Goal: Task Accomplishment & Management: Use online tool/utility

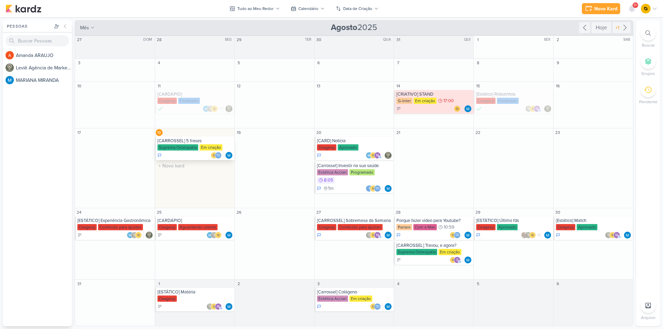
click at [212, 144] on div "[CARROSSEL] 5 frases" at bounding box center [195, 141] width 76 height 6
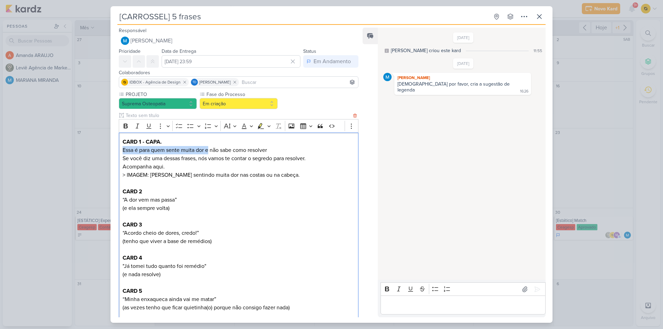
drag, startPoint x: 123, startPoint y: 148, endPoint x: 209, endPoint y: 147, distance: 85.7
click at [209, 147] on p "Essa é para quem sente muita dor e não sabe como resolver Se você diz uma dessa…" at bounding box center [239, 154] width 232 height 17
copy p "Essa é para quem sente muita dor e"
drag, startPoint x: 211, startPoint y: 149, endPoint x: 272, endPoint y: 150, distance: 61.5
click at [272, 150] on p "Essa é para quem sente muita dor e não sabe como resolver Se você diz uma dessa…" at bounding box center [239, 154] width 232 height 17
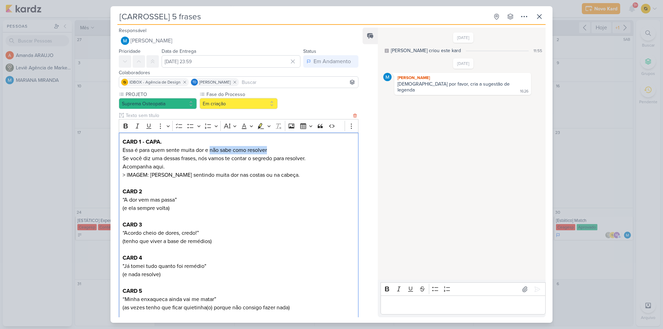
copy p "não sabe como resolver"
drag, startPoint x: 121, startPoint y: 158, endPoint x: 323, endPoint y: 158, distance: 202.0
click at [323, 158] on div "CARD 1 - CAPA. Essa é para quem sente muita dor e não sabe como resolver Se voc…" at bounding box center [239, 258] width 240 height 251
copy p "Se você diz uma dessas frases, nós vamos te contar o segredo para resolver."
drag, startPoint x: 169, startPoint y: 167, endPoint x: 121, endPoint y: 165, distance: 47.3
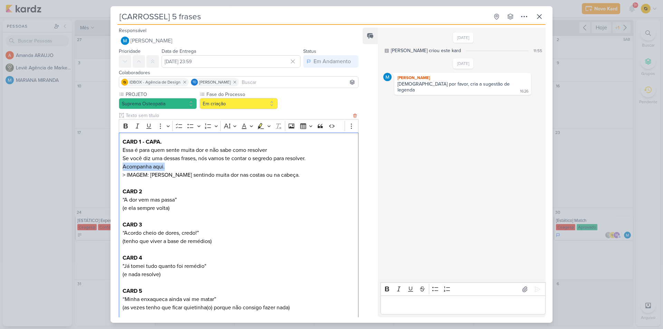
click at [121, 165] on div "CARD 1 - CAPA. Essa é para quem sente muita dor e não sabe como resolver Se voc…" at bounding box center [239, 258] width 240 height 251
copy p "Acompanha aqui."
drag, startPoint x: 125, startPoint y: 200, endPoint x: 176, endPoint y: 200, distance: 51.1
click at [176, 200] on p "CARD 2 “A dor vem mas passa” (e ela sempre volta)" at bounding box center [239, 200] width 232 height 25
drag, startPoint x: 187, startPoint y: 200, endPoint x: 120, endPoint y: 199, distance: 67.0
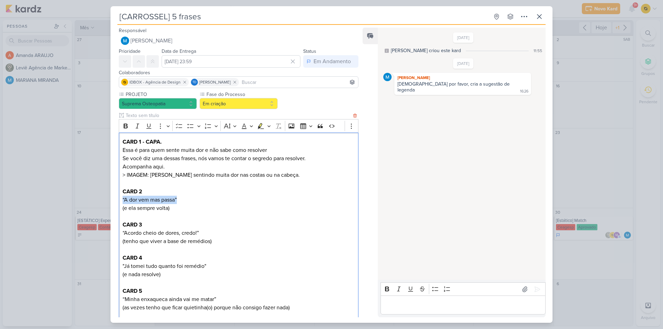
click at [120, 199] on div "CARD 1 - CAPA. Essa é para quem sente muita dor e não sabe como resolver Se voc…" at bounding box center [239, 258] width 240 height 251
copy p "“A dor vem mas passa”"
copy p "(e ela sempre volta)"
drag, startPoint x: 181, startPoint y: 210, endPoint x: 119, endPoint y: 207, distance: 62.6
click at [119, 207] on div "CARD 1 - CAPA. Essa é para quem sente muita dor e não sabe como resolver Se voc…" at bounding box center [239, 258] width 240 height 251
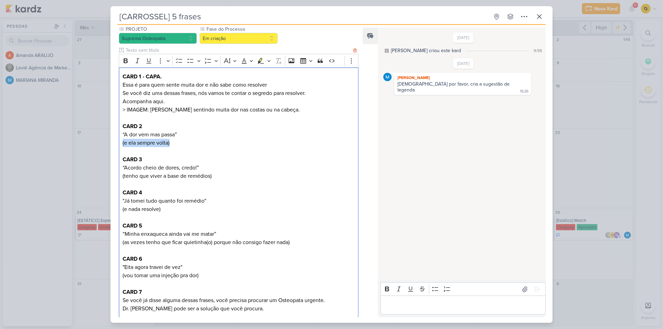
scroll to position [69, 0]
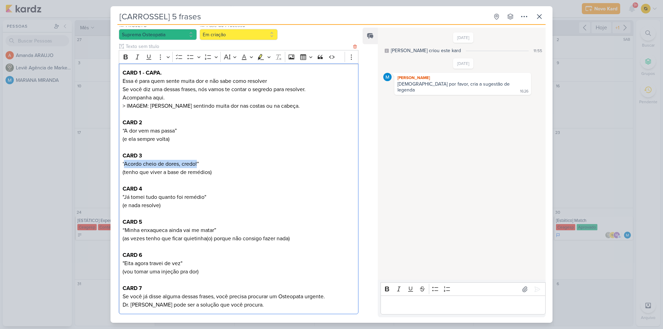
drag, startPoint x: 197, startPoint y: 163, endPoint x: 125, endPoint y: 166, distance: 72.6
click at [125, 166] on p "“Acordo cheio de dores, credo!”" at bounding box center [239, 164] width 232 height 8
copy p "Acordo cheio de dores, credo!"
drag, startPoint x: 211, startPoint y: 171, endPoint x: 114, endPoint y: 175, distance: 96.8
click at [114, 175] on div "PROJETO Suprema Osteopatia Fase do Processo" at bounding box center [236, 278] width 251 height 512
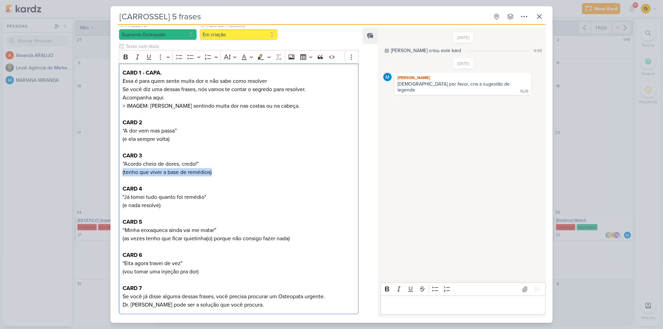
copy p "(tenho que viver a base de remédios)"
drag, startPoint x: 126, startPoint y: 196, endPoint x: 204, endPoint y: 195, distance: 77.4
click at [204, 195] on p ""Já tomei tudo quanto foi remédio" (e nada resolve)" at bounding box center [239, 201] width 232 height 17
copy p "Já tomei tudo quanto foi remédio"
copy p "(e nada resolve)"
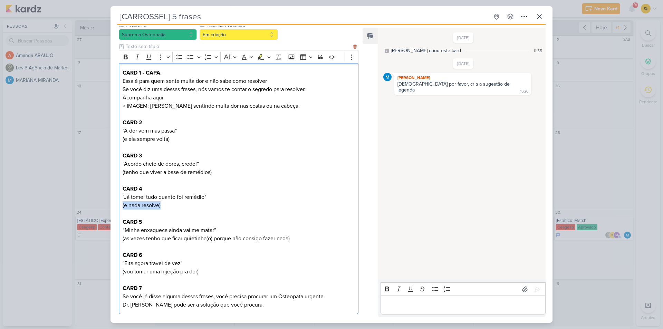
drag, startPoint x: 166, startPoint y: 206, endPoint x: 119, endPoint y: 206, distance: 47.0
click at [119, 206] on div "CARD 1 - CAPA. Essa é para quem sente muita dor e não sabe como resolver Se voc…" at bounding box center [239, 189] width 240 height 251
drag, startPoint x: 124, startPoint y: 229, endPoint x: 215, endPoint y: 229, distance: 90.8
click at [215, 229] on p "“Minha enxaqueca ainda vai me matar”" at bounding box center [239, 230] width 232 height 8
drag, startPoint x: 122, startPoint y: 241, endPoint x: 293, endPoint y: 240, distance: 171.3
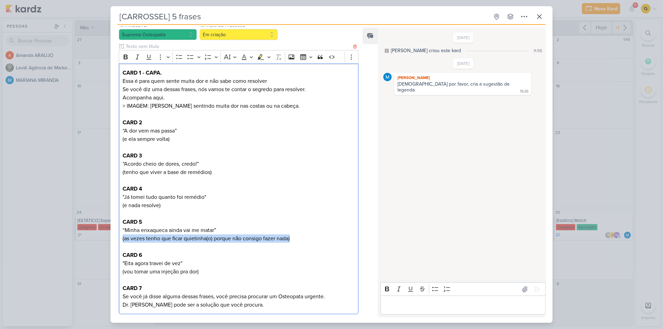
click at [293, 240] on div "CARD 1 - CAPA. Essa é para quem sente muita dor e não sabe como resolver Se voc…" at bounding box center [239, 189] width 240 height 251
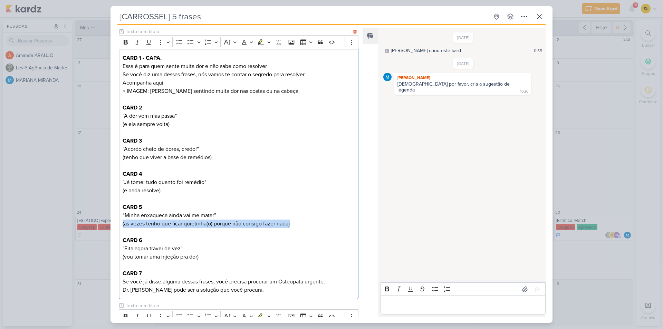
scroll to position [104, 0]
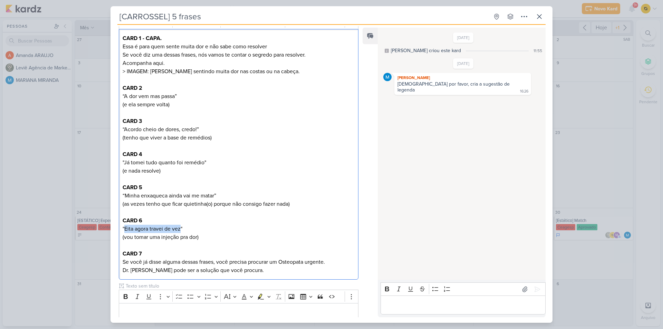
drag, startPoint x: 124, startPoint y: 227, endPoint x: 181, endPoint y: 228, distance: 57.0
click at [181, 228] on p ""Eita agora travei de vez"" at bounding box center [239, 229] width 232 height 8
drag, startPoint x: 200, startPoint y: 237, endPoint x: 121, endPoint y: 237, distance: 79.8
click at [121, 237] on div "CARD 1 - CAPA. Essa é para quem sente muita dor e não sabe como resolver Se voc…" at bounding box center [239, 154] width 240 height 251
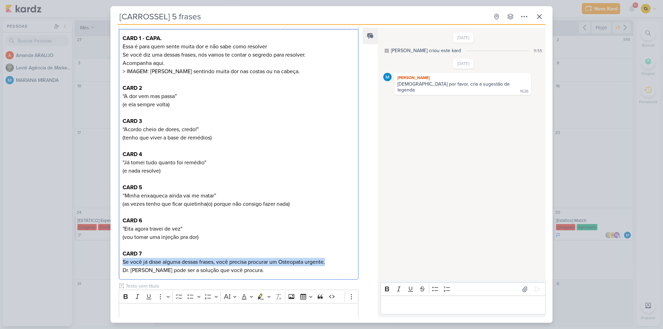
drag, startPoint x: 123, startPoint y: 260, endPoint x: 328, endPoint y: 263, distance: 205.2
click at [328, 263] on p "Se você já disse alguma dessas frases, você precisa procurar um Osteopata urgen…" at bounding box center [239, 262] width 232 height 8
drag, startPoint x: 270, startPoint y: 272, endPoint x: 113, endPoint y: 272, distance: 157.8
click at [113, 272] on div "PROJETO Suprema Osteopatia Fase do Processo" at bounding box center [236, 243] width 251 height 512
click at [522, 287] on icon at bounding box center [525, 289] width 7 height 7
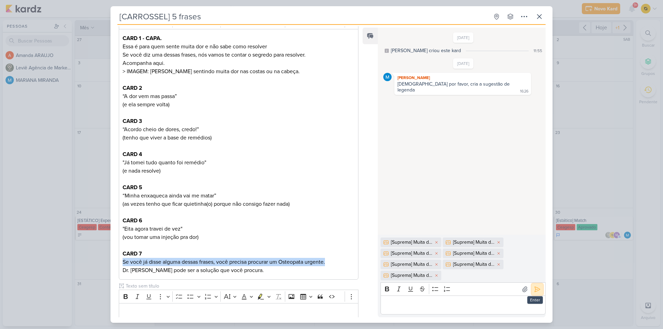
click at [534, 290] on icon at bounding box center [537, 289] width 7 height 7
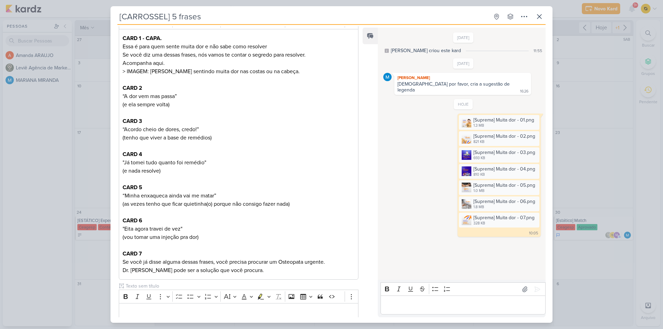
click at [591, 160] on div "[CARROSSEL] 5 frases Criado por MARIANA" at bounding box center [331, 164] width 663 height 329
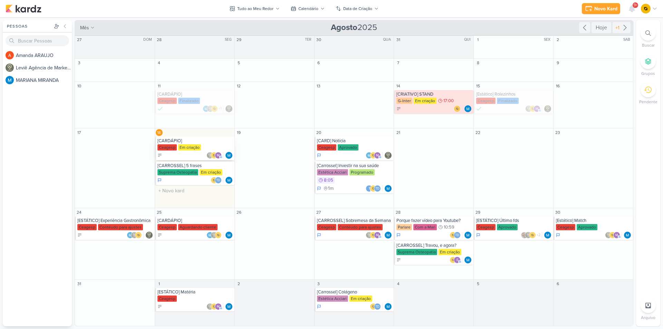
click at [211, 151] on div "Ceagesp Em criação" at bounding box center [195, 147] width 76 height 7
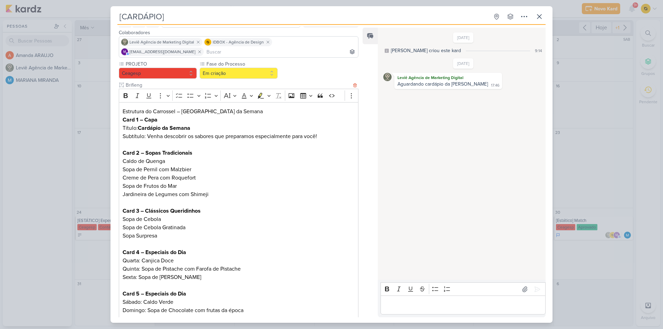
scroll to position [35, 0]
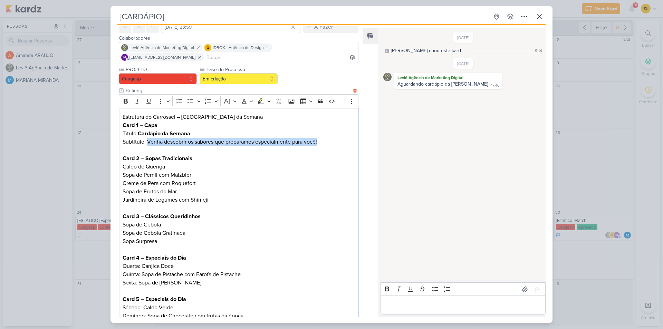
drag, startPoint x: 166, startPoint y: 131, endPoint x: 321, endPoint y: 135, distance: 154.1
click at [321, 135] on p "Card 1 – Capa Título: Cardápio da Semana Subtítulo: Venha descobrir os sabores …" at bounding box center [239, 133] width 232 height 25
click at [161, 163] on p "Caldo de Quenga" at bounding box center [239, 167] width 232 height 8
click at [165, 171] on p "Sopa de Pernil com Malzbier" at bounding box center [239, 175] width 232 height 8
click at [167, 179] on p "Creme de Pera com Roquefort" at bounding box center [239, 183] width 232 height 8
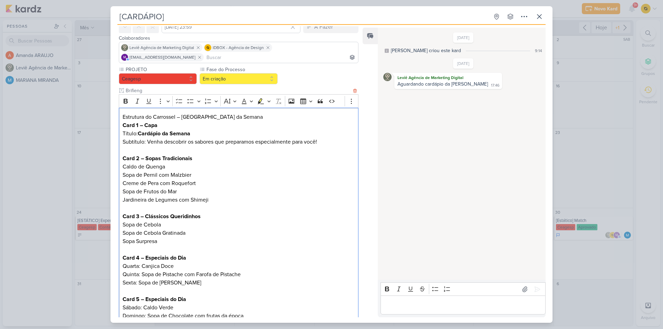
click at [163, 188] on p "Sopa de Frutos do Mar" at bounding box center [239, 192] width 232 height 8
click at [162, 196] on p "Jardineira de Legumes com Shimeji" at bounding box center [239, 200] width 232 height 8
drag, startPoint x: 189, startPoint y: 164, endPoint x: 118, endPoint y: 164, distance: 70.8
click at [118, 164] on div "PROJETO [GEOGRAPHIC_DATA] Fase do Processo" at bounding box center [236, 318] width 251 height 504
drag, startPoint x: 198, startPoint y: 174, endPoint x: 119, endPoint y: 173, distance: 78.7
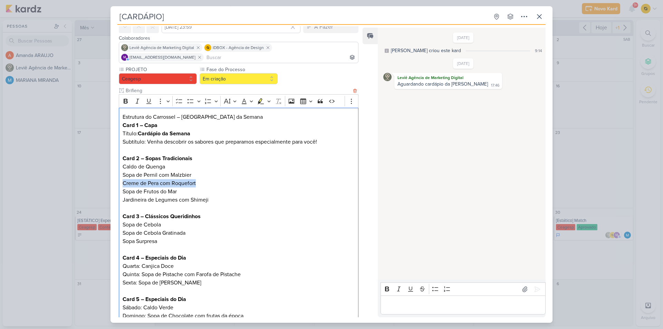
click at [119, 173] on div "Estrutura do Carrossel – Cardápio da Semana Card 1 – Capa Título: Cardápio da S…" at bounding box center [239, 258] width 240 height 301
drag, startPoint x: 185, startPoint y: 181, endPoint x: 113, endPoint y: 183, distance: 71.9
click at [113, 183] on div "PROJETO [GEOGRAPHIC_DATA] Fase do Processo" at bounding box center [236, 318] width 251 height 504
drag, startPoint x: 213, startPoint y: 191, endPoint x: 121, endPoint y: 192, distance: 92.2
click at [121, 192] on div "Estrutura do Carrossel – Cardápio da Semana Card 1 – Capa Título: Cardápio da S…" at bounding box center [239, 258] width 240 height 301
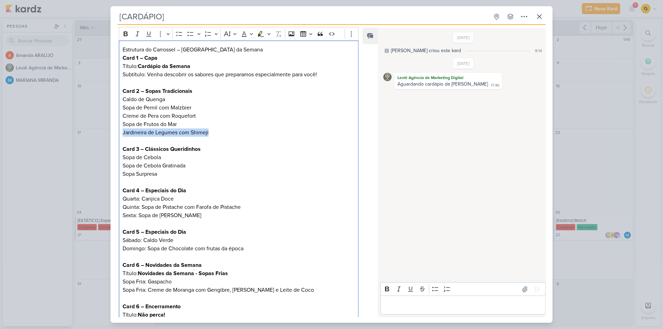
scroll to position [104, 0]
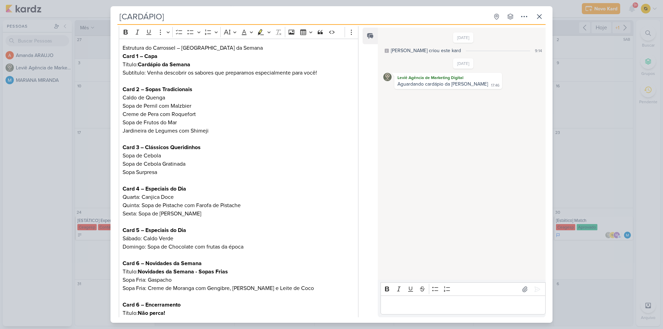
click at [213, 160] on p "Sopa de Cebola Gratinada" at bounding box center [239, 164] width 232 height 8
drag, startPoint x: 210, startPoint y: 139, endPoint x: 146, endPoint y: 137, distance: 63.2
click at [146, 143] on p "Card 3 – Clássicos Queridinhos" at bounding box center [239, 147] width 232 height 8
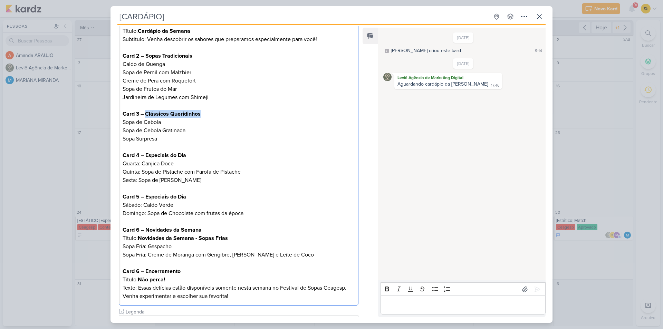
scroll to position [138, 0]
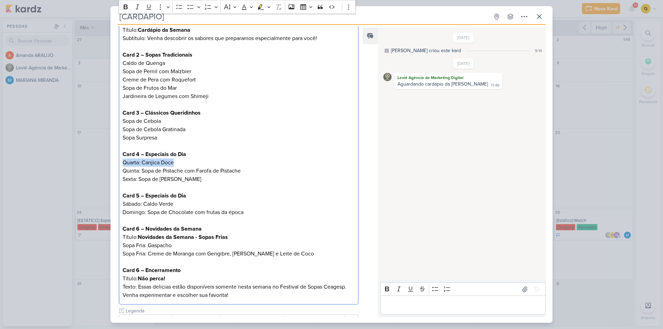
drag, startPoint x: 172, startPoint y: 153, endPoint x: 115, endPoint y: 152, distance: 57.0
click at [115, 152] on div "PROJETO [GEOGRAPHIC_DATA] Fase do Processo" at bounding box center [236, 214] width 251 height 504
drag, startPoint x: 211, startPoint y: 161, endPoint x: 115, endPoint y: 162, distance: 96.4
click at [115, 162] on div "PROJETO [GEOGRAPHIC_DATA] Fase do Processo" at bounding box center [236, 214] width 251 height 504
drag, startPoint x: 209, startPoint y: 170, endPoint x: 111, endPoint y: 168, distance: 98.4
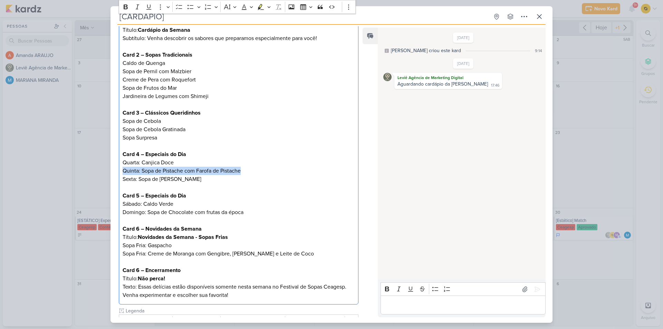
click at [111, 168] on div "PROJETO [GEOGRAPHIC_DATA] Fase do Processo" at bounding box center [236, 214] width 251 height 504
drag, startPoint x: 174, startPoint y: 195, endPoint x: 121, endPoint y: 196, distance: 52.5
click at [121, 196] on div "Estrutura do Carrossel – Cardápio da Semana Card 1 – Capa Título: Cardápio da S…" at bounding box center [239, 154] width 240 height 301
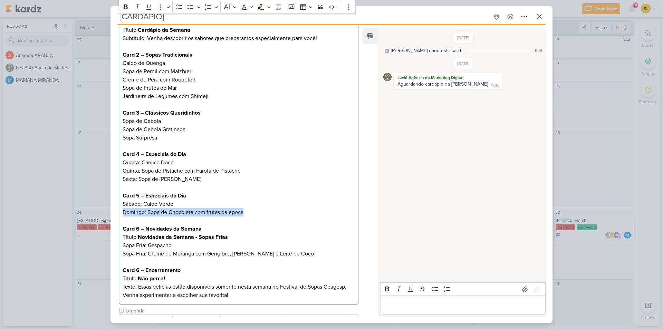
drag, startPoint x: 242, startPoint y: 203, endPoint x: 116, endPoint y: 205, distance: 126.1
click at [116, 205] on div "PROJETO [GEOGRAPHIC_DATA] Fase do Processo" at bounding box center [236, 214] width 251 height 504
drag, startPoint x: 233, startPoint y: 227, endPoint x: 142, endPoint y: 226, distance: 91.9
click at [142, 226] on p "Card 6 – Novidades da Semana Título: Novidades da Semana - Sopas Frias" at bounding box center [239, 233] width 232 height 17
drag, startPoint x: 174, startPoint y: 236, endPoint x: 113, endPoint y: 238, distance: 60.8
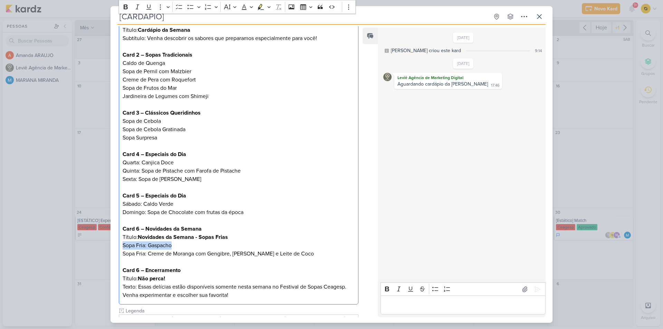
click at [113, 238] on div "PROJETO [GEOGRAPHIC_DATA] Fase do Processo" at bounding box center [236, 214] width 251 height 504
click at [203, 250] on p "Sopa Fria: Creme de Moranga com Gengibre, [PERSON_NAME] e Leite de Coco" at bounding box center [239, 254] width 232 height 8
drag, startPoint x: 165, startPoint y: 270, endPoint x: 138, endPoint y: 268, distance: 26.7
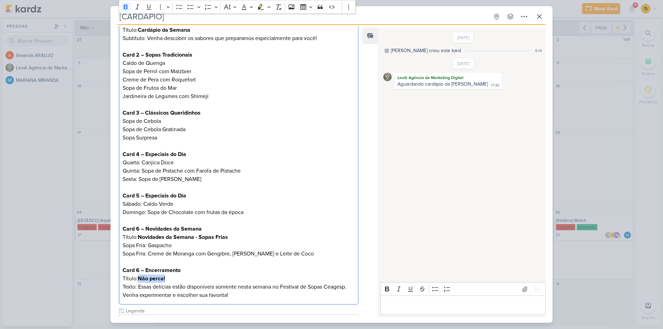
click at [138, 268] on p "Card 6 – Encerramento Título: Não perca! Texto: Essas delícias estão disponívei…" at bounding box center [239, 282] width 232 height 33
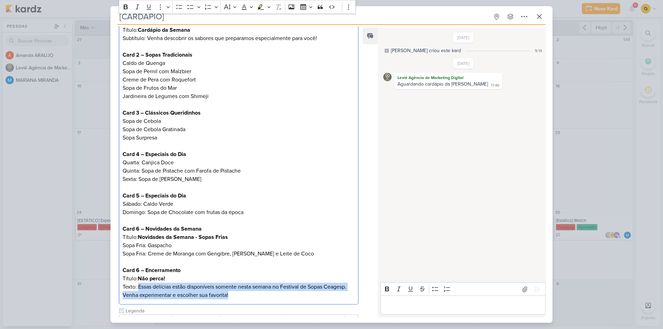
drag, startPoint x: 138, startPoint y: 278, endPoint x: 232, endPoint y: 286, distance: 94.3
click at [232, 286] on p "Card 6 – Encerramento Título: Não perca! Texto: Essas delícias estão disponívei…" at bounding box center [239, 282] width 232 height 33
click at [519, 289] on button at bounding box center [524, 289] width 11 height 11
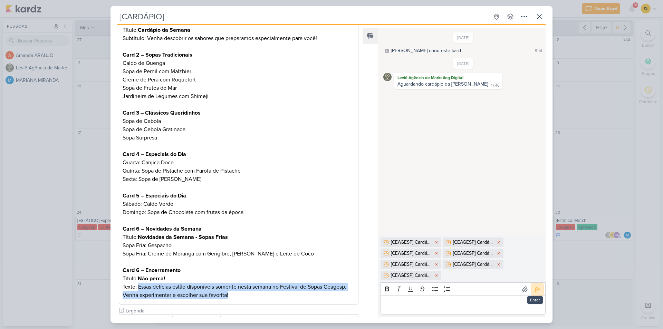
click at [535, 288] on icon at bounding box center [537, 289] width 7 height 7
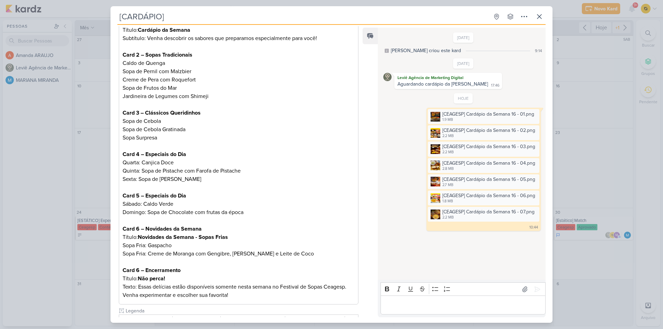
click at [581, 257] on div "[CARDÁPIO] Criado por MARIANA" at bounding box center [331, 164] width 663 height 329
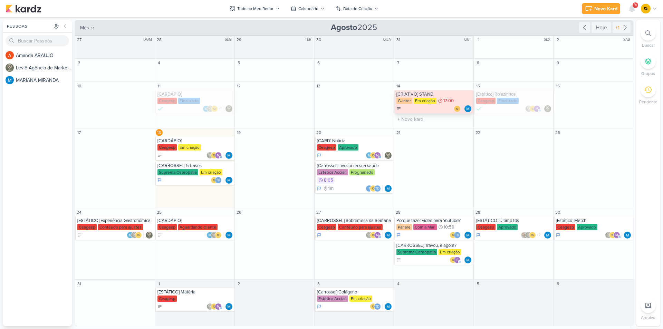
click at [428, 97] on div "[CRIATIVO] STAND" at bounding box center [434, 95] width 76 height 6
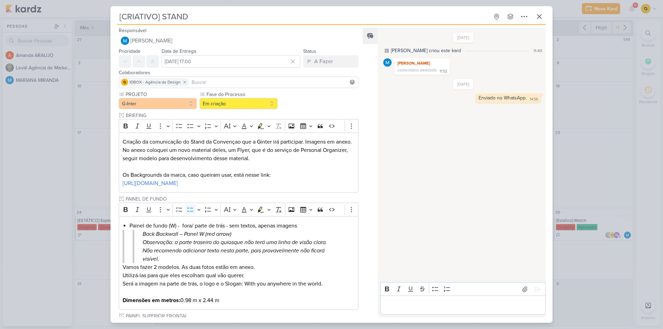
click at [605, 192] on div "[CRIATIVO] STAND Criado por MARIANA" at bounding box center [331, 164] width 663 height 329
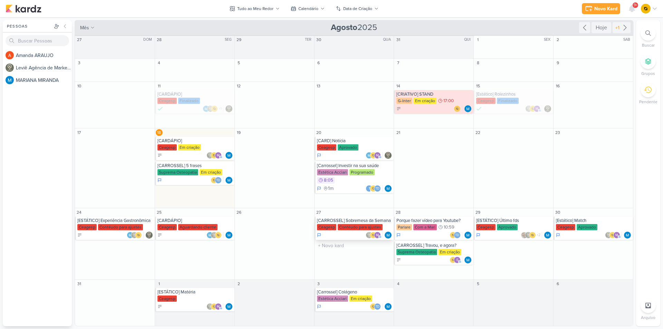
click at [362, 233] on div "m" at bounding box center [355, 235] width 76 height 7
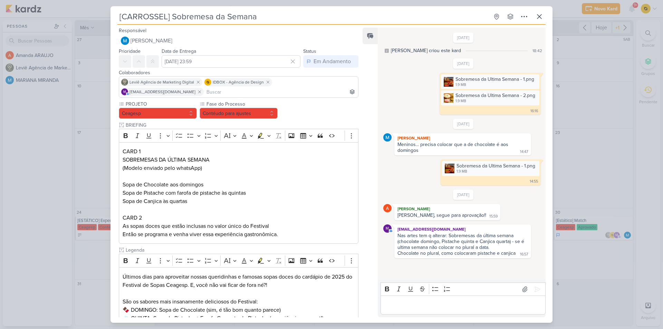
click at [30, 204] on div "[CARROSSEL] Sobremesa da Semana Criado por MARIANA" at bounding box center [331, 164] width 663 height 329
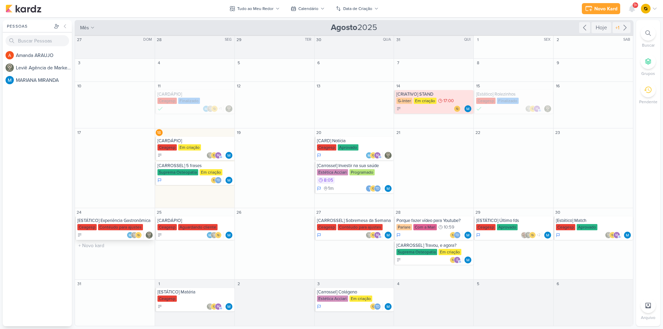
click at [97, 219] on div "[ESTÁTICO] Experiência Gastronômica" at bounding box center [115, 221] width 76 height 6
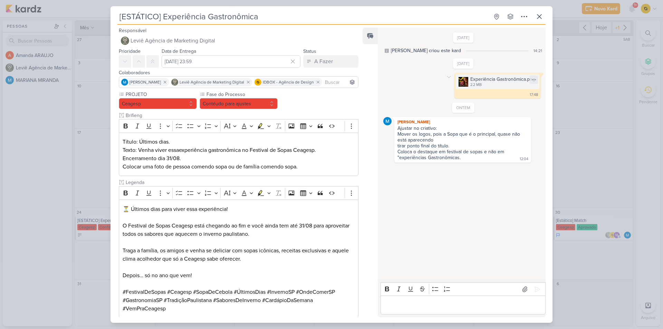
click at [462, 80] on img at bounding box center [464, 82] width 10 height 10
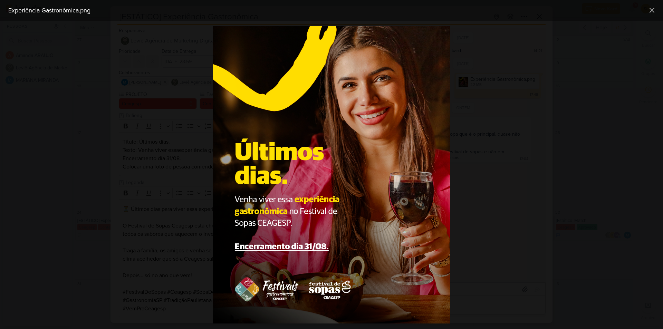
click at [532, 132] on div at bounding box center [331, 175] width 663 height 308
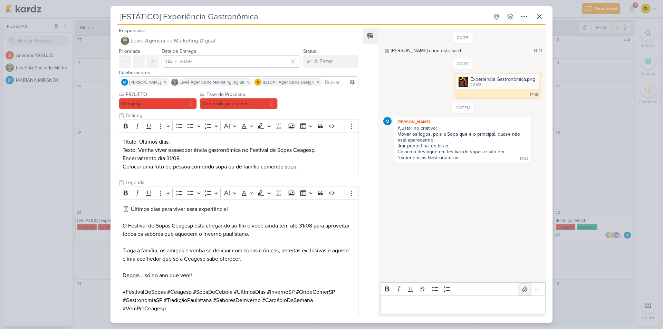
click at [520, 293] on button at bounding box center [524, 289] width 11 height 11
drag, startPoint x: 532, startPoint y: 289, endPoint x: 515, endPoint y: 276, distance: 21.2
click at [534, 289] on icon at bounding box center [537, 289] width 7 height 7
click at [251, 105] on button "Contéudo para ajustes" at bounding box center [239, 103] width 78 height 11
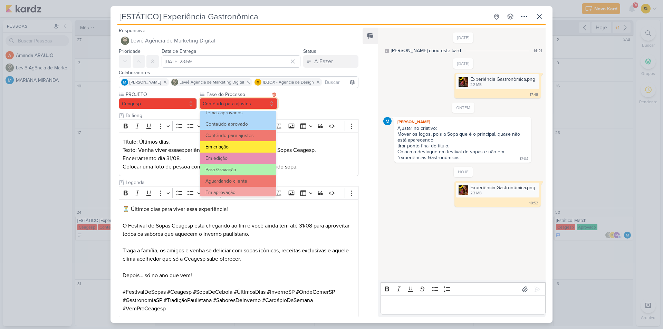
scroll to position [0, 0]
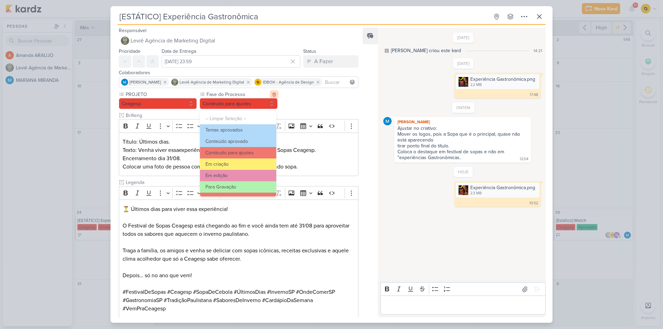
click at [272, 95] on icon at bounding box center [274, 94] width 5 height 5
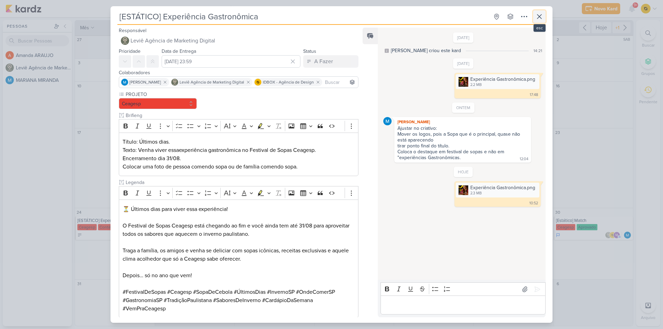
click at [540, 18] on icon at bounding box center [539, 16] width 8 height 8
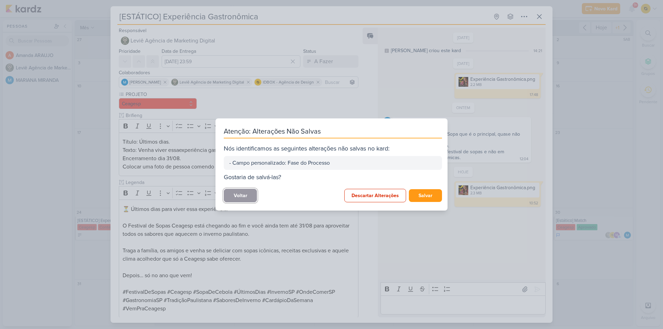
click at [250, 196] on button "Voltar" at bounding box center [240, 195] width 33 height 13
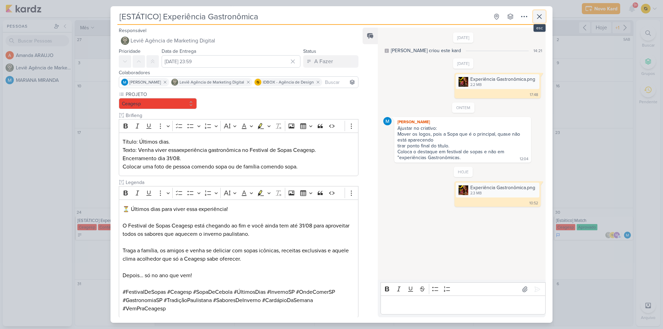
click at [543, 19] on icon at bounding box center [539, 16] width 8 height 8
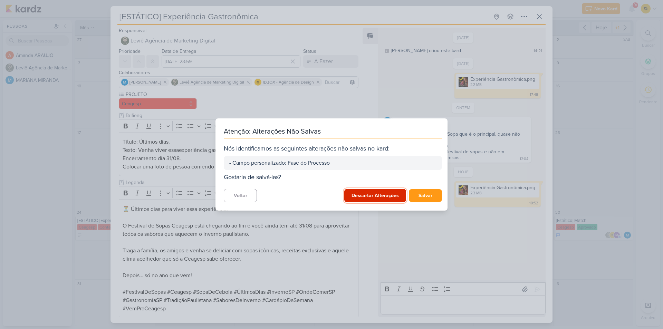
click at [369, 192] on button "Descartar Alterações" at bounding box center [375, 195] width 62 height 13
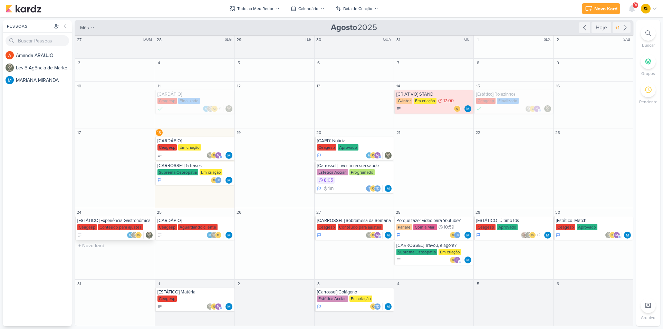
click at [132, 218] on div "[ESTÁTICO] Experiência Gastronômica" at bounding box center [115, 221] width 76 height 6
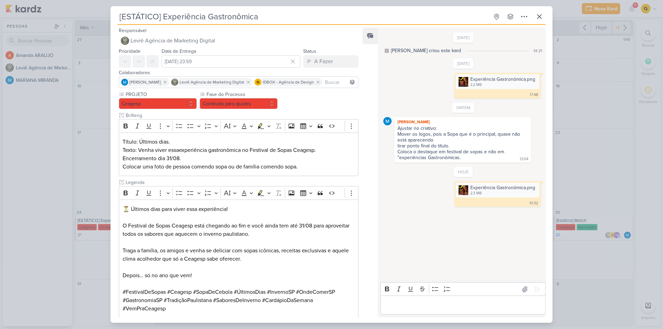
click at [444, 302] on p "Editor editing area: main" at bounding box center [463, 305] width 158 height 8
click at [580, 129] on div "[ESTÁTICO] Experiência Gastronômica Criado por MARIANA" at bounding box center [331, 164] width 663 height 329
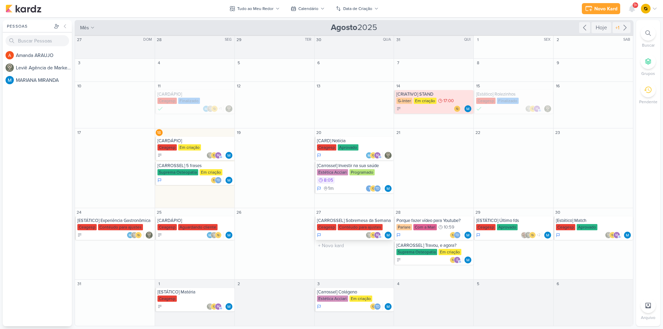
click at [367, 218] on div "[CARROSSEL] Sobremesa da Semana" at bounding box center [355, 221] width 76 height 6
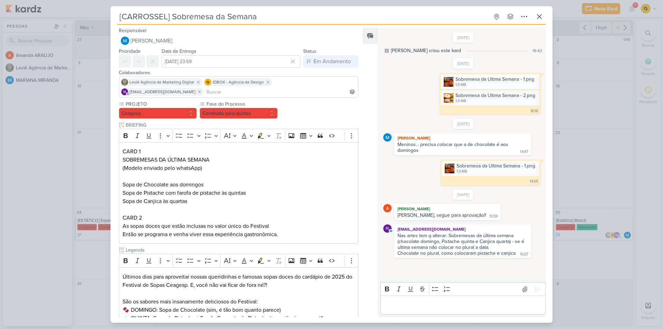
click at [375, 159] on div "Feed Solte o email para atrelar ao kard" at bounding box center [370, 173] width 15 height 290
click at [527, 290] on div "Enter" at bounding box center [530, 289] width 23 height 11
click at [525, 289] on icon at bounding box center [525, 289] width 5 height 5
click at [407, 303] on p "Editor editing area: main" at bounding box center [463, 305] width 158 height 8
click at [407, 303] on p "Ajusta" at bounding box center [463, 305] width 158 height 8
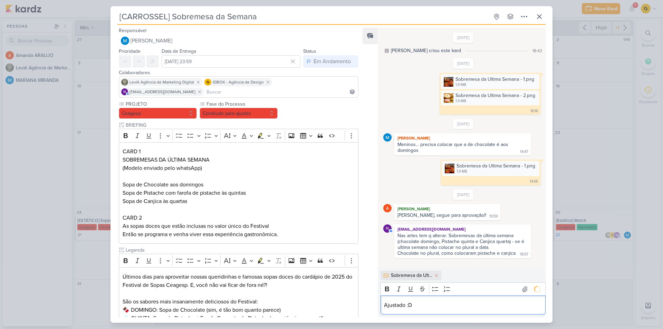
scroll to position [30, 0]
